Goal: Check status

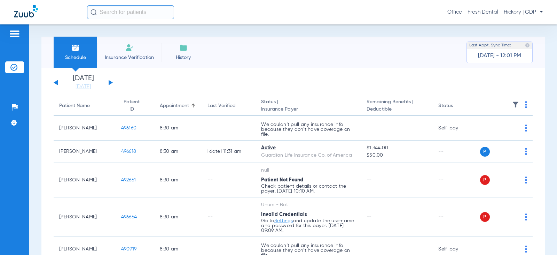
click at [109, 80] on button at bounding box center [111, 82] width 4 height 5
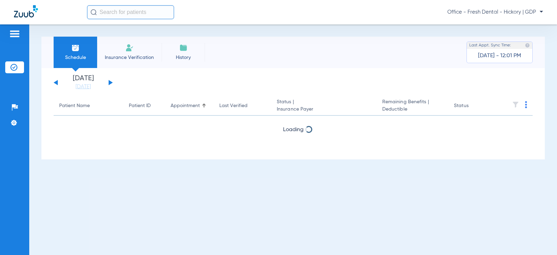
click at [109, 80] on button at bounding box center [111, 82] width 4 height 5
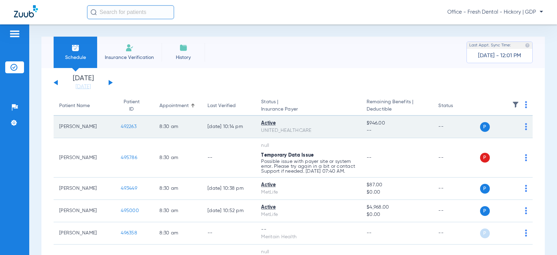
click at [125, 127] on span "492263" at bounding box center [129, 126] width 16 height 5
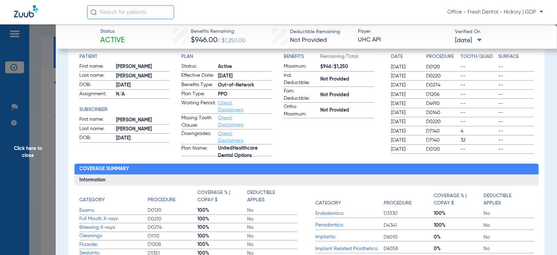
scroll to position [105, 0]
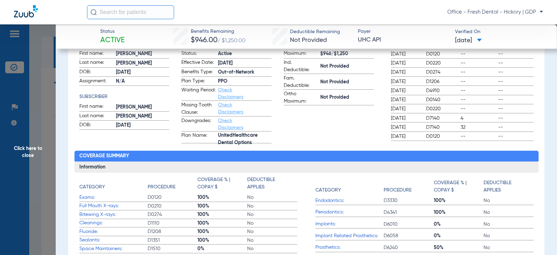
click at [45, 106] on span "Click here to close" at bounding box center [28, 151] width 56 height 255
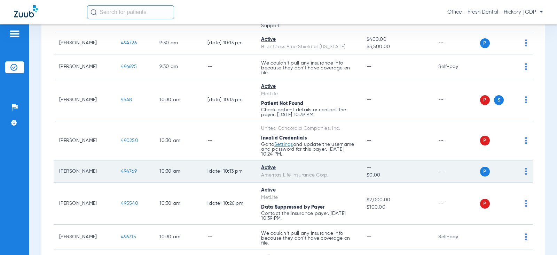
scroll to position [314, 0]
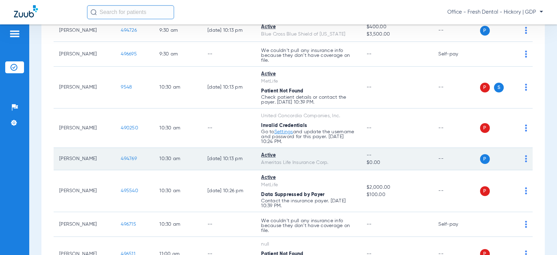
click at [130, 167] on td "494769" at bounding box center [134, 159] width 39 height 22
click at [127, 161] on span "494769" at bounding box center [129, 158] width 16 height 5
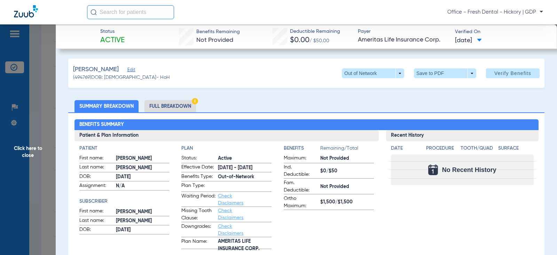
click at [44, 103] on span "Click here to close" at bounding box center [28, 151] width 56 height 255
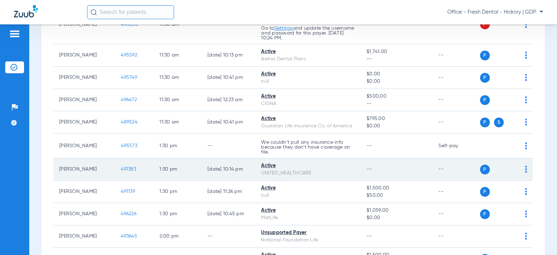
scroll to position [592, 0]
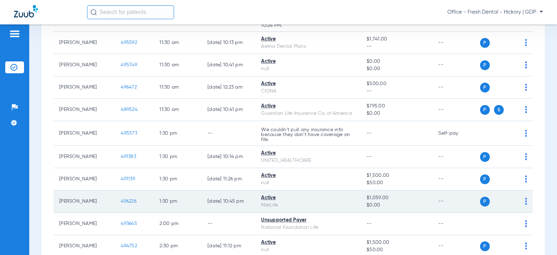
click at [276, 198] on td "Active MetLife" at bounding box center [309, 201] width 106 height 22
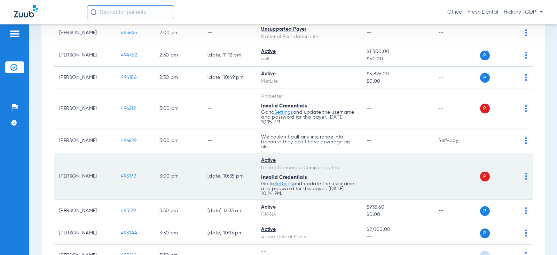
scroll to position [801, 0]
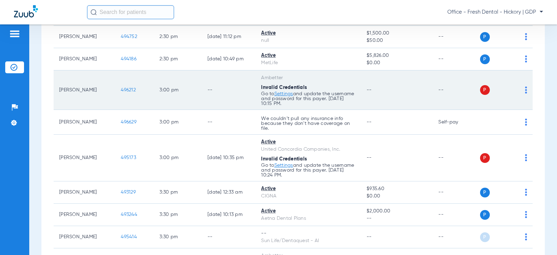
click at [163, 92] on td "3:00 PM" at bounding box center [178, 89] width 48 height 39
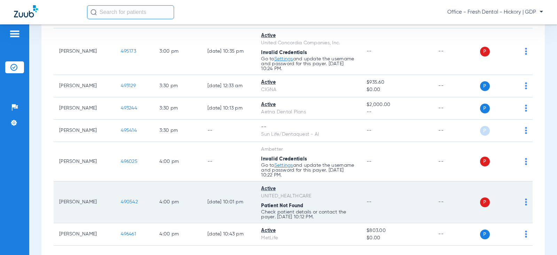
scroll to position [948, 0]
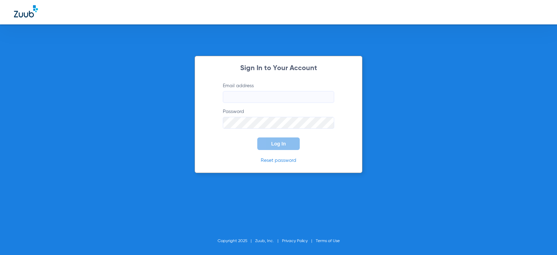
type input "[EMAIL_ADDRESS][DOMAIN_NAME]"
